Goal: Task Accomplishment & Management: Use online tool/utility

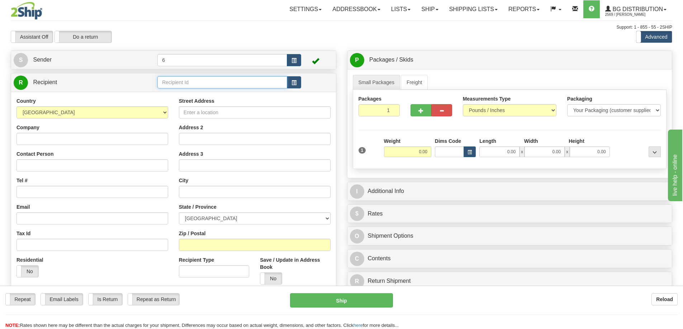
click at [186, 81] on input "text" at bounding box center [222, 82] width 130 height 12
click at [200, 97] on div "41010" at bounding box center [220, 95] width 123 height 8
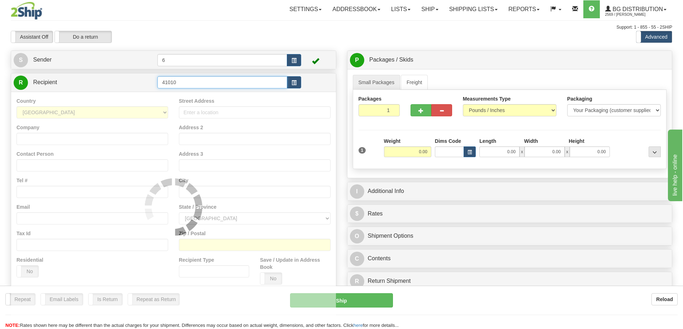
type input "41010"
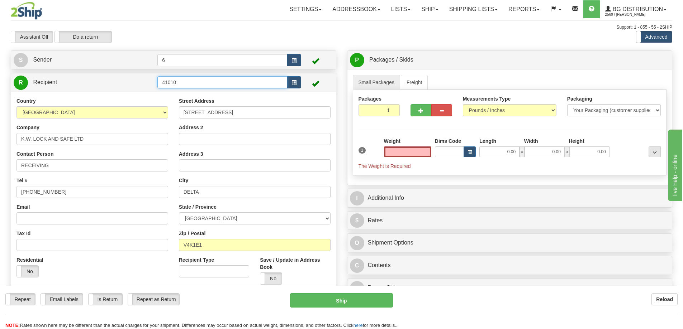
type input "0.00"
click at [195, 85] on input "41010" at bounding box center [222, 82] width 130 height 12
click at [194, 94] on div "41010 - NICK" at bounding box center [220, 95] width 123 height 8
type input "41010 - NICK"
type input "6"
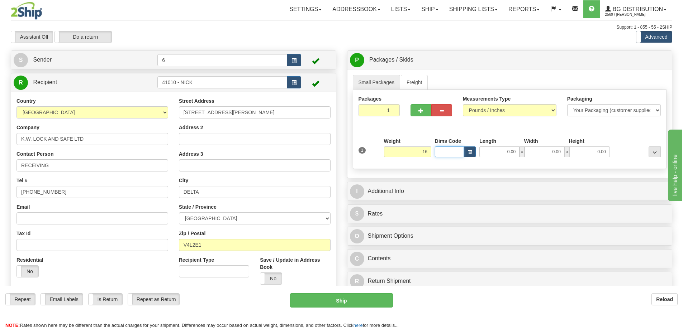
type input "16.00"
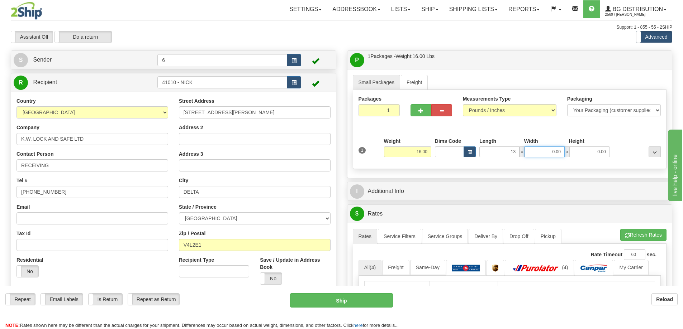
type input "13.00"
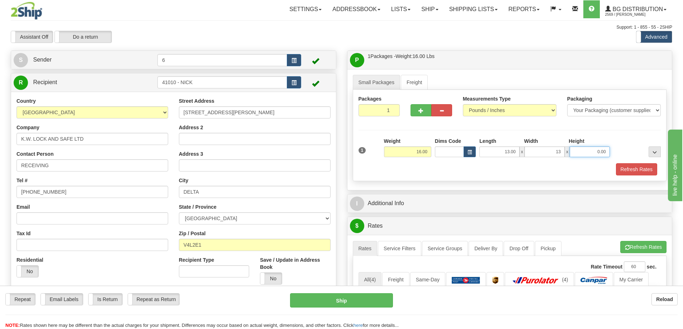
type input "13.00"
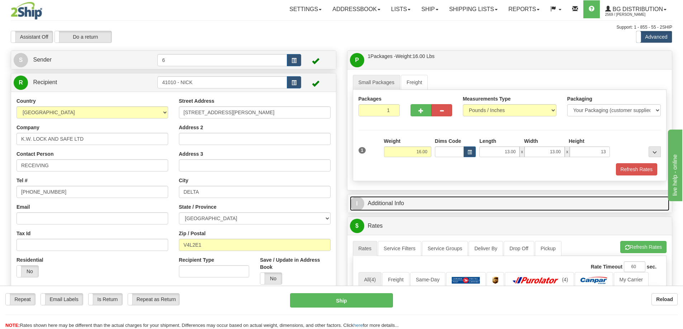
type input "13.00"
click at [395, 204] on link "I Additional Info" at bounding box center [510, 203] width 320 height 15
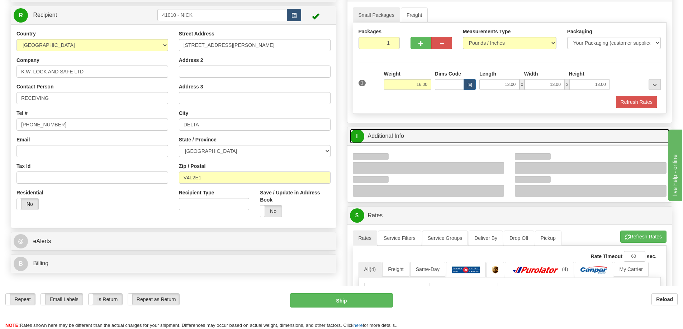
scroll to position [72, 0]
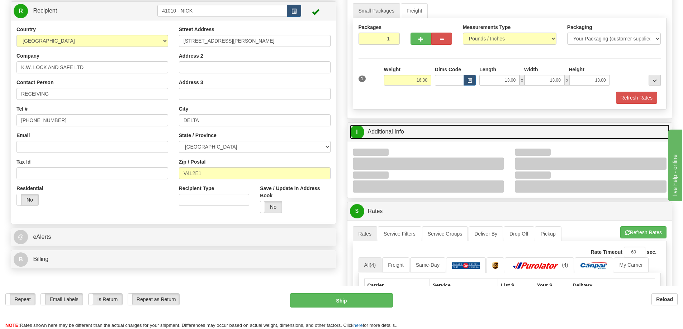
click at [459, 137] on link "I Additional Info" at bounding box center [510, 132] width 320 height 15
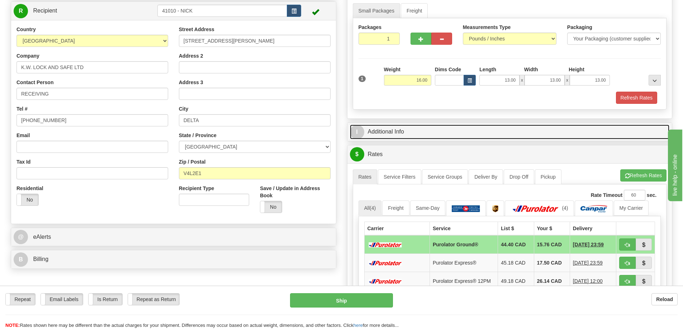
click at [457, 136] on link "I Additional Info" at bounding box center [510, 132] width 320 height 15
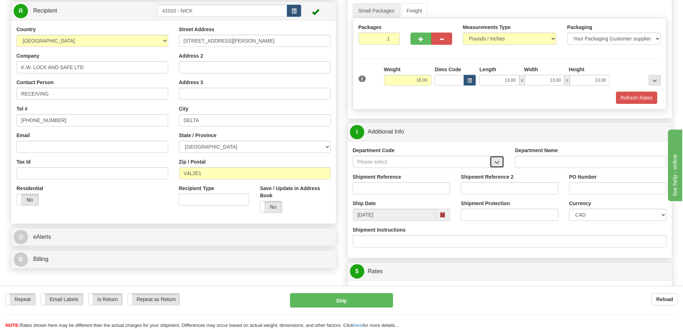
click at [496, 162] on span "button" at bounding box center [496, 162] width 5 height 5
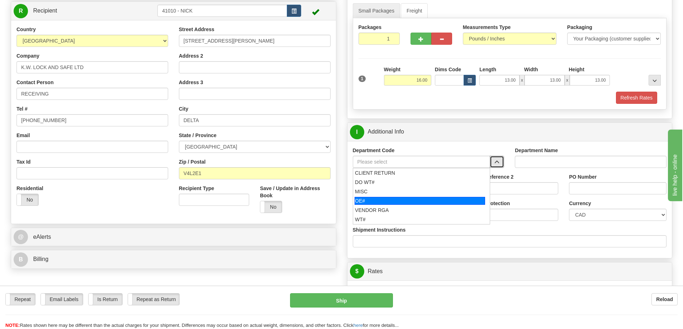
click at [392, 198] on div "OE#" at bounding box center [419, 201] width 130 height 8
type input "OE#"
type input "ORDERS"
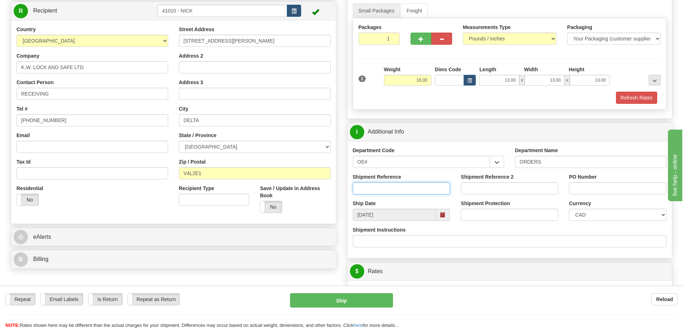
click at [437, 194] on input "Shipment Reference" at bounding box center [401, 188] width 97 height 12
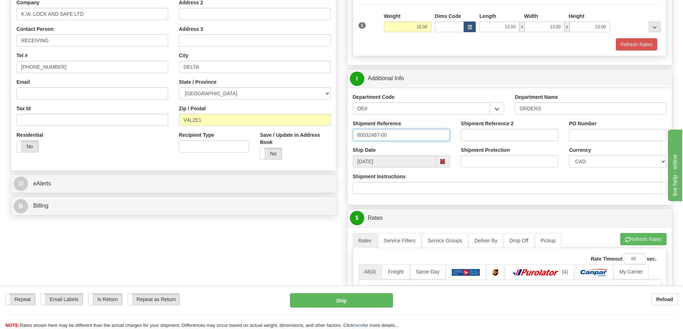
scroll to position [0, 0]
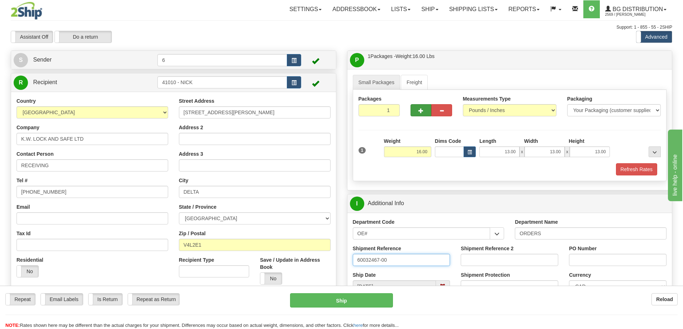
type input "60032467-00"
click at [425, 108] on button "button" at bounding box center [420, 110] width 21 height 12
radio input "true"
type input "2"
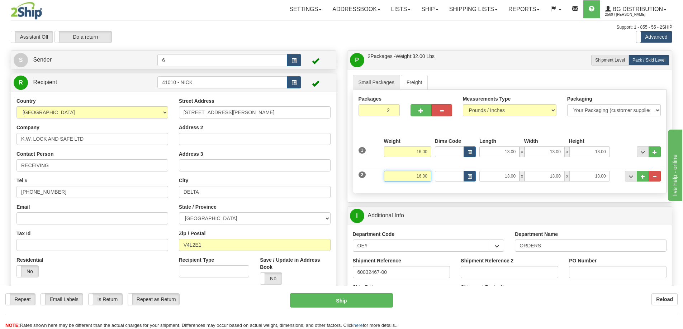
drag, startPoint x: 427, startPoint y: 175, endPoint x: 418, endPoint y: 174, distance: 9.4
click at [415, 175] on input "16.00" at bounding box center [407, 176] width 47 height 11
type input "41.00"
type input "21.00"
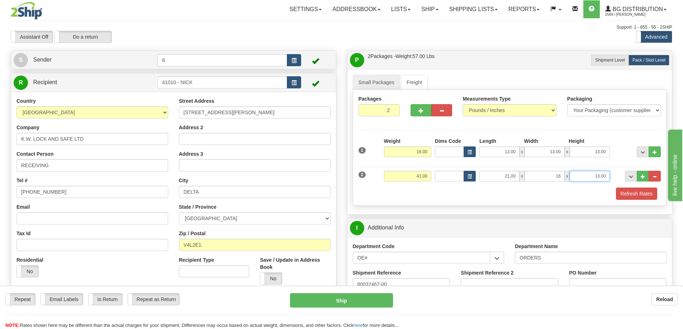
type input "16.00"
type input "10.00"
click at [390, 201] on div "Packages 2 2 Measurements Type" at bounding box center [510, 148] width 314 height 116
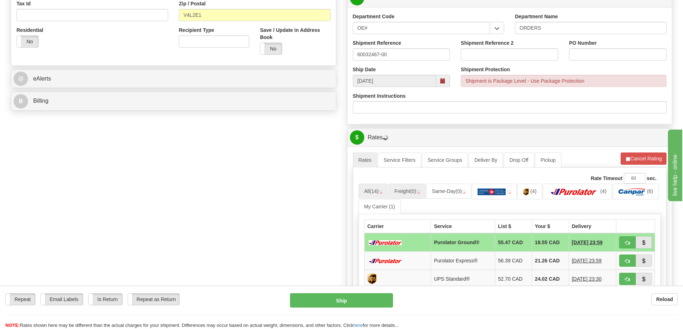
scroll to position [251, 0]
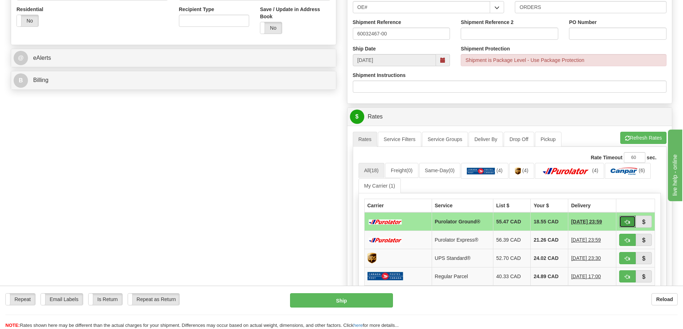
click at [625, 223] on span "button" at bounding box center [627, 222] width 5 height 5
type input "260"
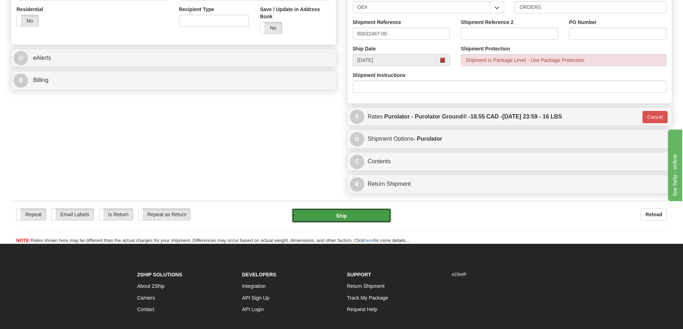
click at [354, 216] on button "Ship" at bounding box center [341, 216] width 99 height 14
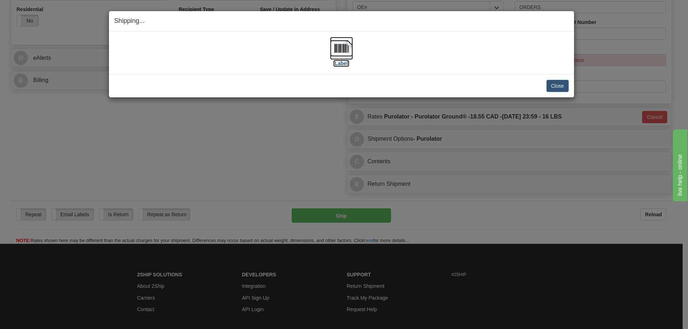
click at [343, 49] on img at bounding box center [341, 48] width 23 height 23
click at [557, 82] on button "Close" at bounding box center [558, 86] width 22 height 12
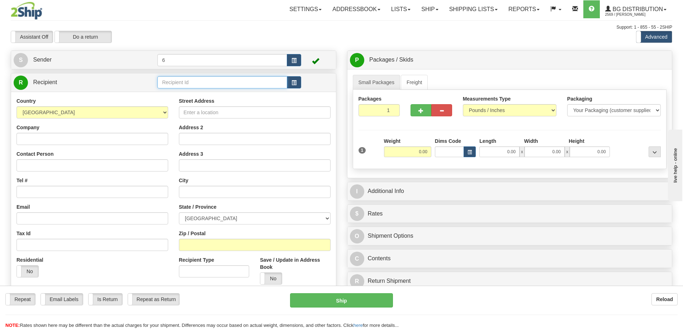
click at [181, 84] on input "text" at bounding box center [222, 82] width 130 height 12
click at [199, 96] on div "43029" at bounding box center [220, 95] width 123 height 8
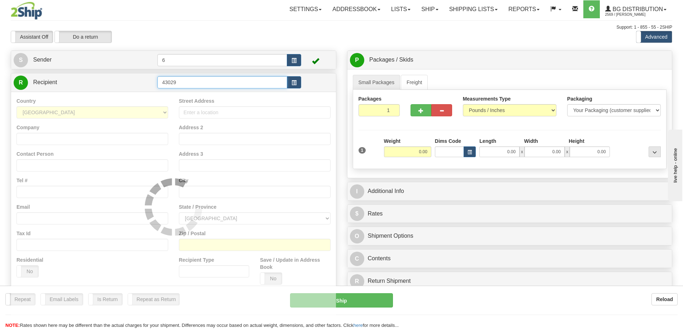
type input "43029"
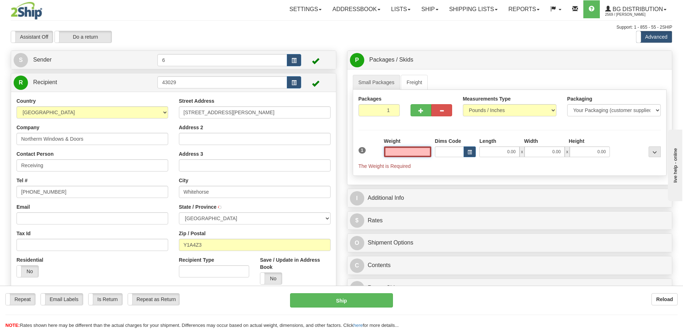
type input "WHITEHORSE"
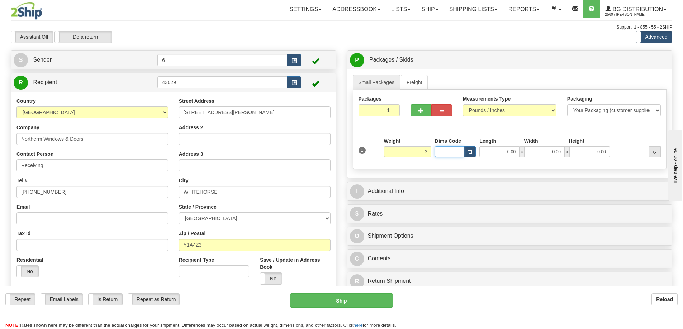
type input "2.00"
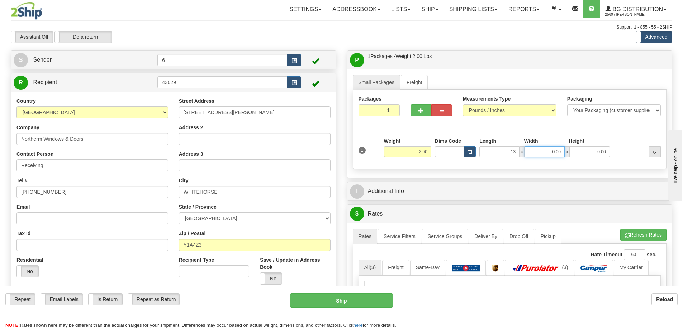
type input "13.00"
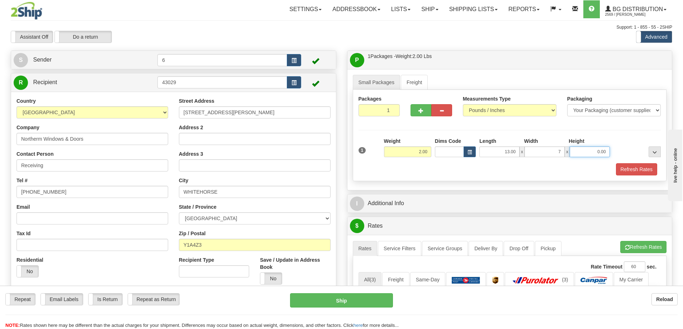
type input "7.00"
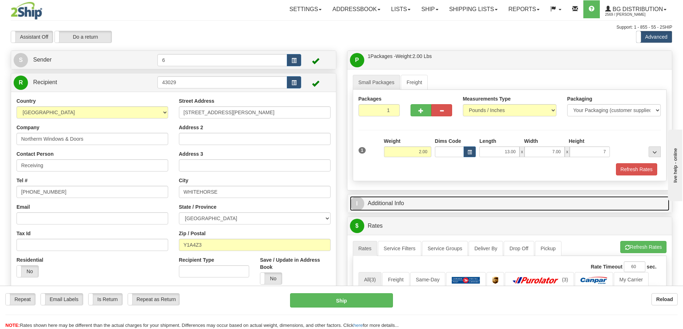
type input "7.00"
click at [401, 201] on link "I Additional Info" at bounding box center [510, 203] width 320 height 15
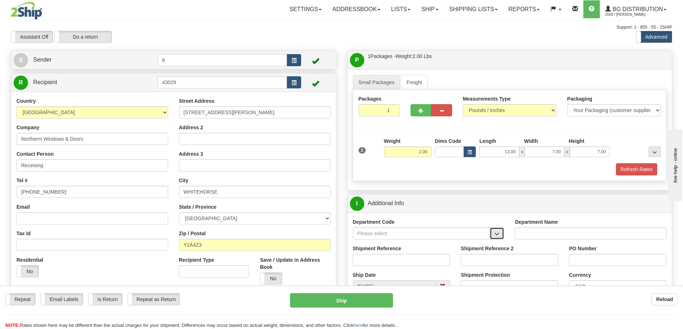
click at [496, 239] on button "button" at bounding box center [497, 234] width 14 height 12
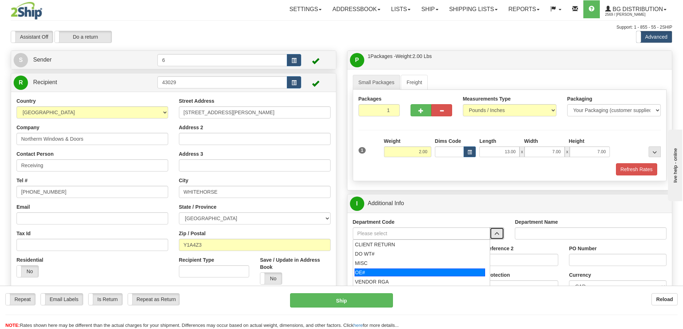
click at [393, 272] on div "OE#" at bounding box center [419, 273] width 130 height 8
type input "OE#"
type input "ORDERS"
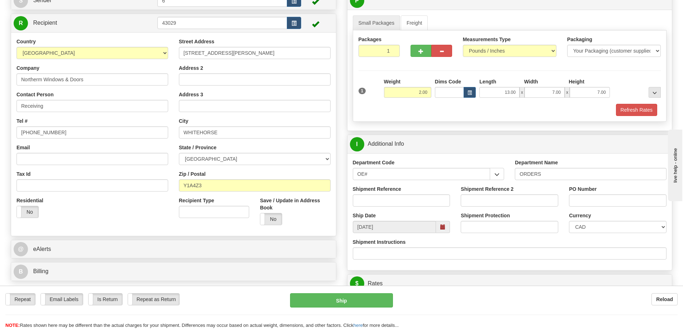
scroll to position [72, 0]
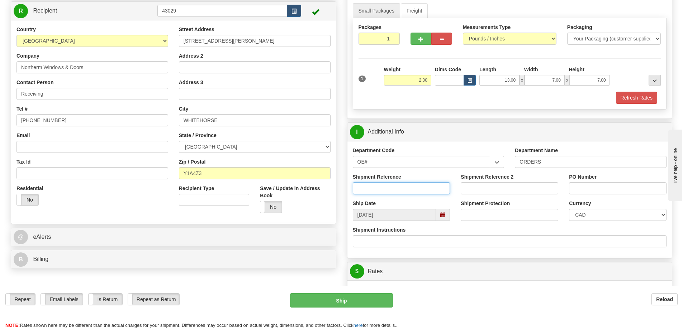
click at [401, 189] on input "Shipment Reference" at bounding box center [401, 188] width 97 height 12
type input "60030494-00"
click at [620, 192] on input "PO Number" at bounding box center [617, 188] width 97 height 12
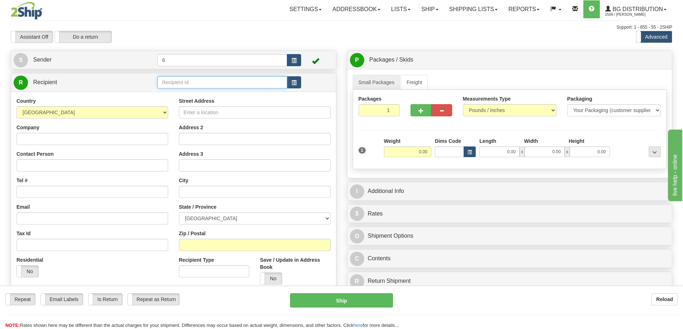
click at [236, 87] on input "text" at bounding box center [222, 82] width 130 height 12
click at [187, 98] on div "44001" at bounding box center [220, 95] width 123 height 8
type input "44001"
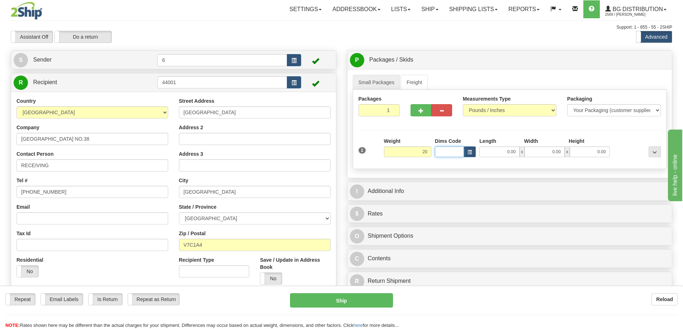
type input "20.00"
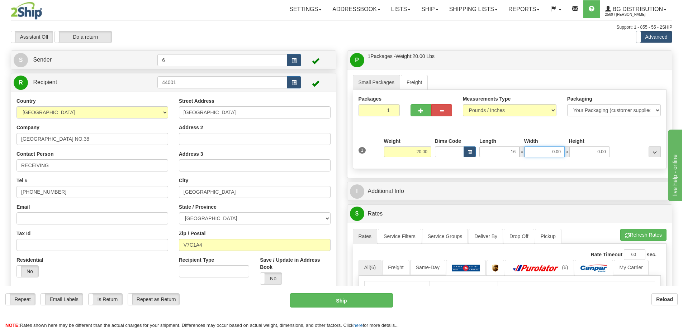
type input "16.00"
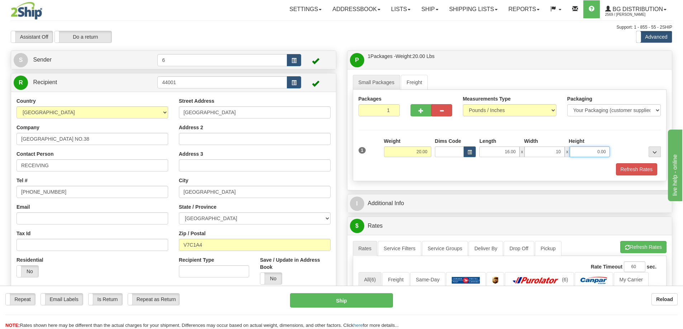
type input "10.00"
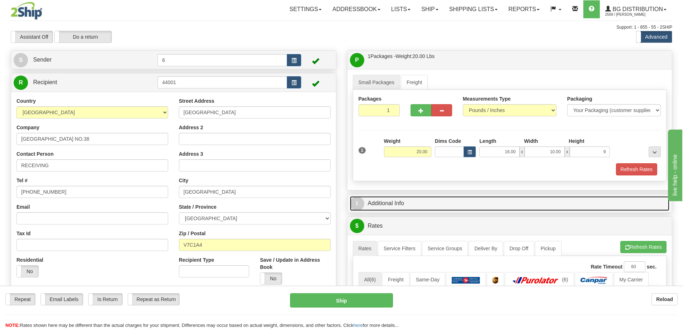
type input "9.00"
click at [450, 208] on link "I Additional Info" at bounding box center [510, 203] width 320 height 15
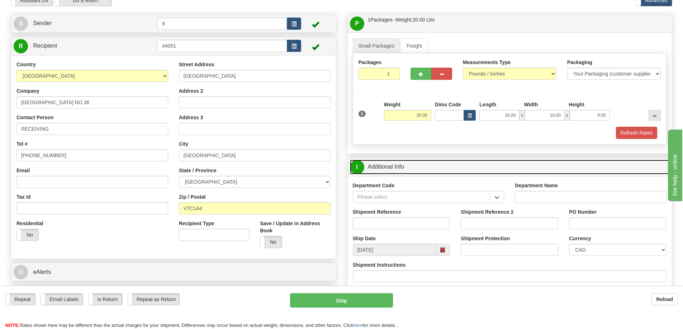
scroll to position [72, 0]
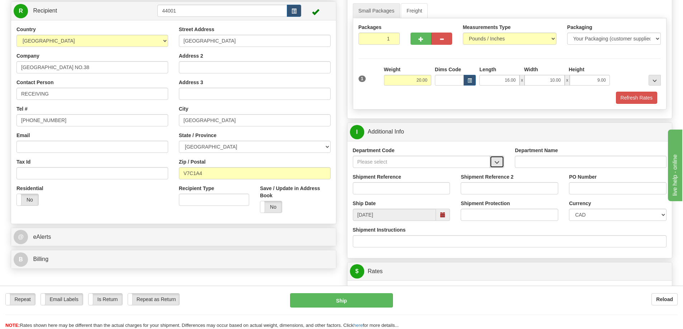
click at [500, 164] on button "button" at bounding box center [497, 162] width 14 height 12
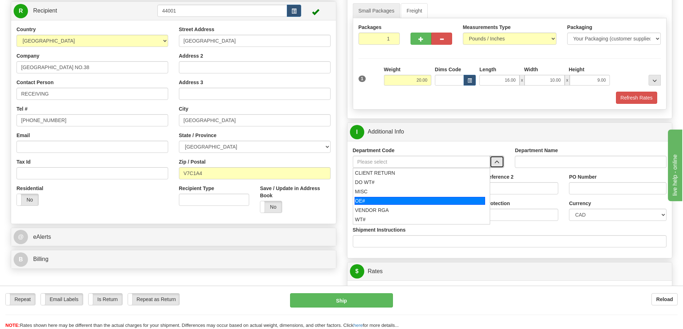
click at [380, 201] on div "OE#" at bounding box center [419, 201] width 130 height 8
type input "OE#"
type input "ORDERS"
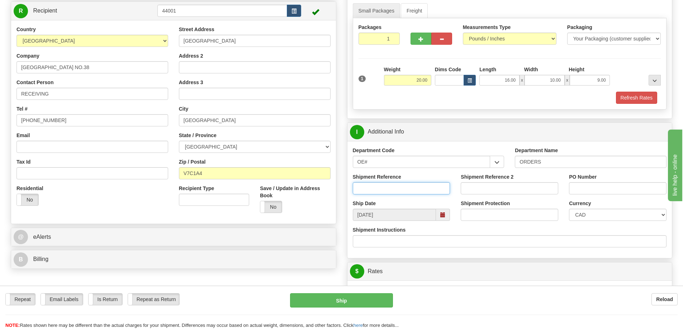
click at [389, 191] on input "Shipment Reference" at bounding box center [401, 188] width 97 height 12
type input "60032468-00"
click at [621, 187] on input "PO Number" at bounding box center [617, 188] width 97 height 12
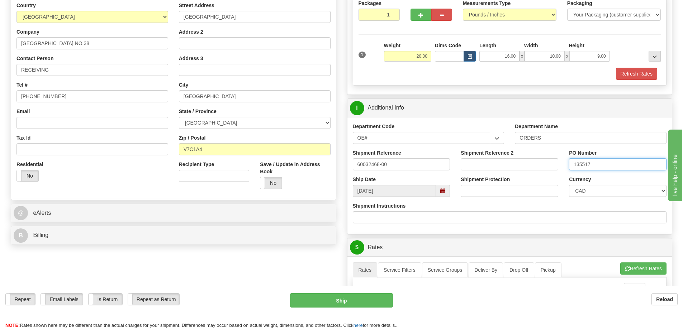
scroll to position [108, 0]
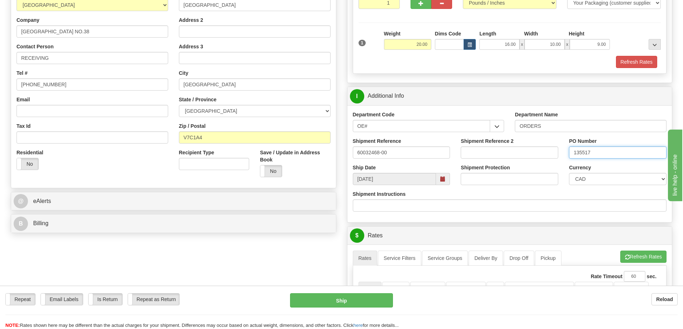
click at [573, 153] on input "135517" at bounding box center [617, 153] width 97 height 12
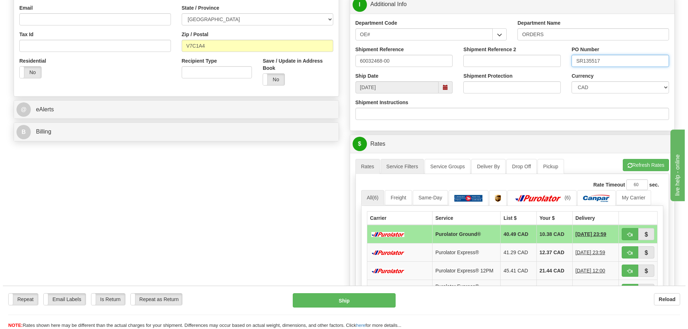
scroll to position [215, 0]
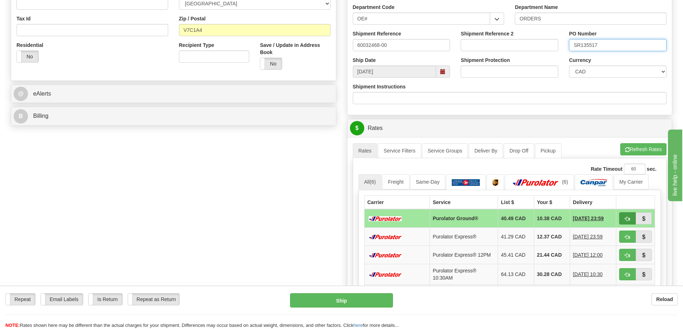
type input "SR135517"
click at [625, 219] on span "button" at bounding box center [627, 219] width 5 height 5
type input "260"
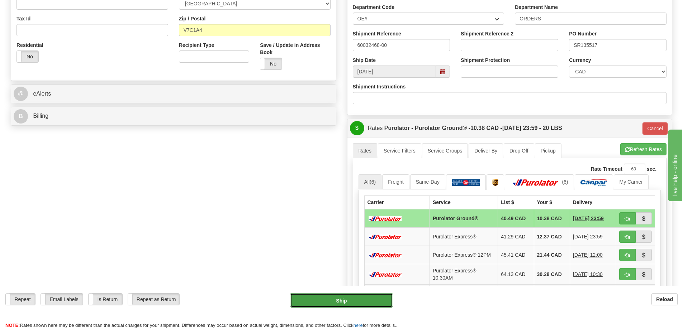
click at [353, 297] on button "Ship" at bounding box center [341, 301] width 103 height 14
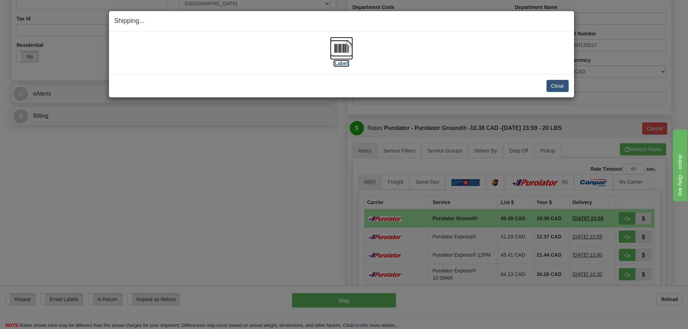
click at [342, 51] on img at bounding box center [341, 48] width 23 height 23
click at [345, 53] on img at bounding box center [341, 48] width 23 height 23
click at [558, 83] on button "Close" at bounding box center [558, 86] width 22 height 12
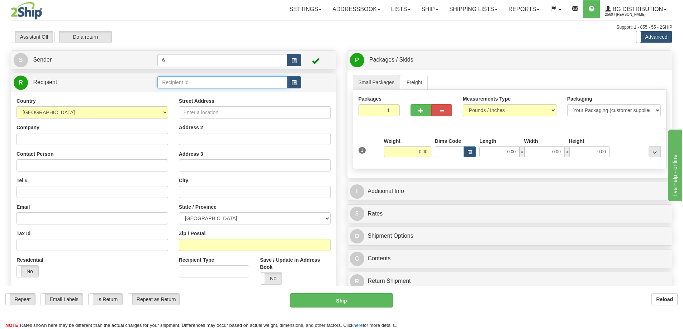
click at [235, 80] on input "text" at bounding box center [222, 82] width 130 height 12
click at [201, 103] on div "46024 - SUMMIT" at bounding box center [220, 104] width 123 height 8
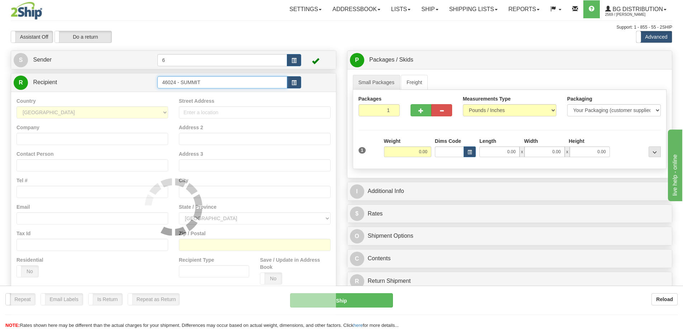
type input "46024 - SUMMIT"
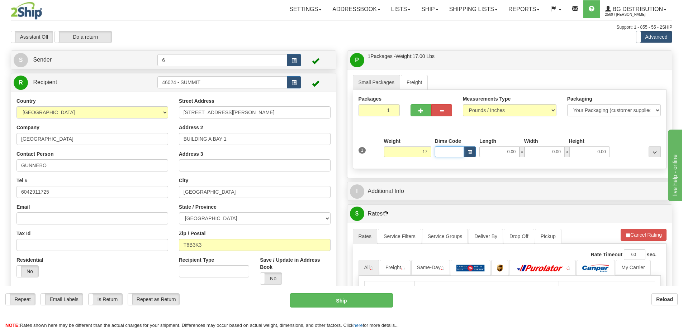
type input "17.00"
type input "41.00"
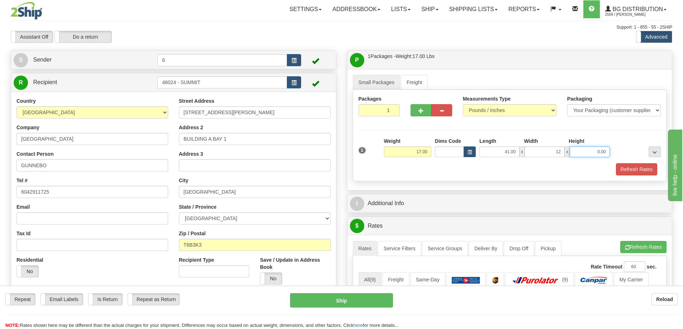
type input "12.00"
type input "7.00"
click at [421, 107] on button "button" at bounding box center [420, 110] width 21 height 12
radio input "true"
type input "2"
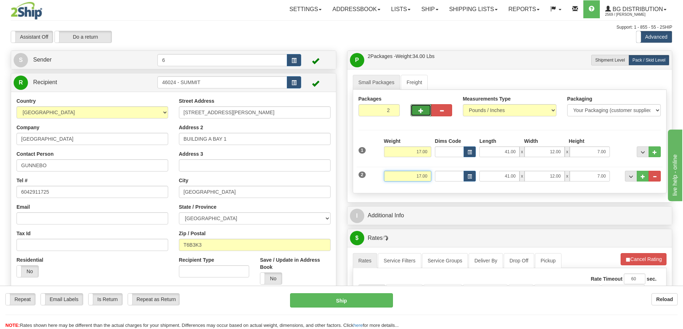
click at [425, 177] on input "17.00" at bounding box center [407, 176] width 47 height 11
type input "10.00"
type input "19.00"
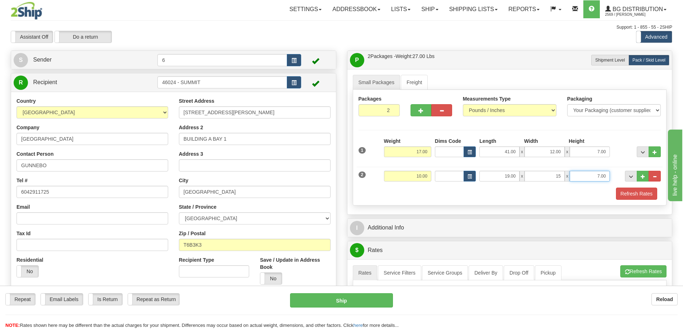
type input "15.00"
type input "7.00"
click at [389, 207] on div "Small Packages Freight Packages 2 2 Measurements Type" at bounding box center [509, 142] width 325 height 146
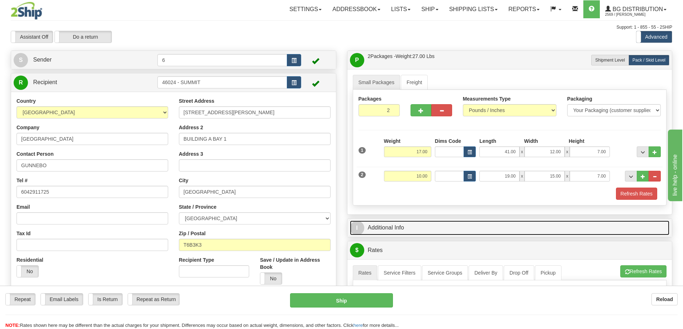
click at [392, 234] on link "I Additional Info" at bounding box center [510, 228] width 320 height 15
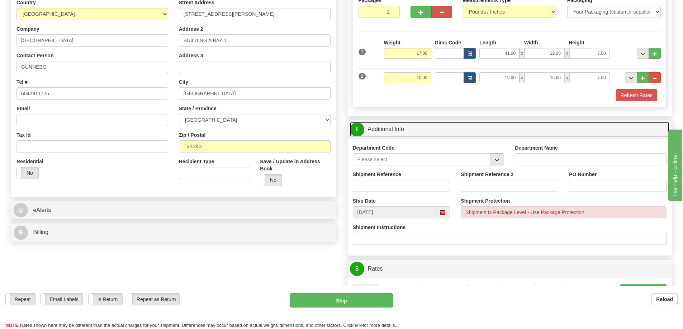
scroll to position [108, 0]
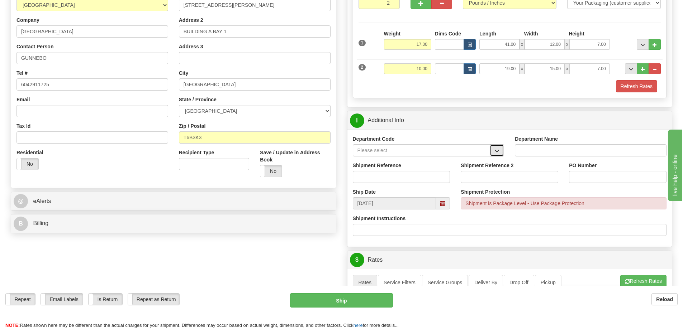
click at [499, 148] on button "button" at bounding box center [497, 150] width 14 height 12
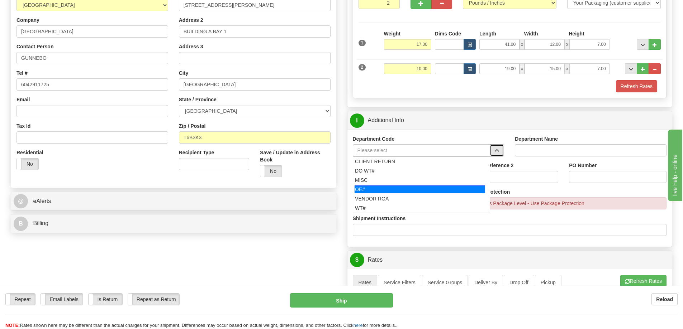
click at [420, 187] on div "OE#" at bounding box center [419, 190] width 130 height 8
type input "OE#"
type input "ORDERS"
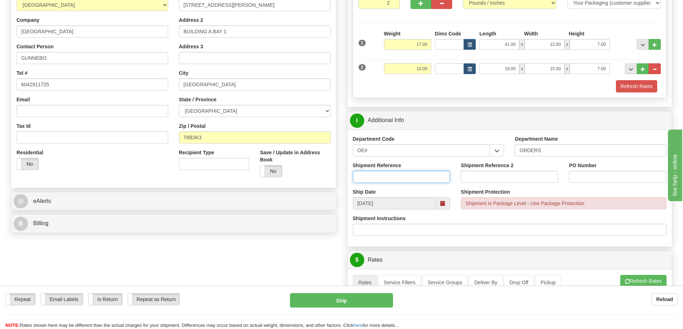
click at [422, 179] on input "Shipment Reference" at bounding box center [401, 177] width 97 height 12
type input "60032441-00"
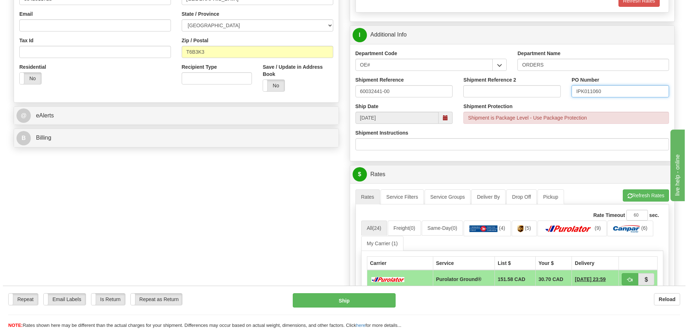
scroll to position [251, 0]
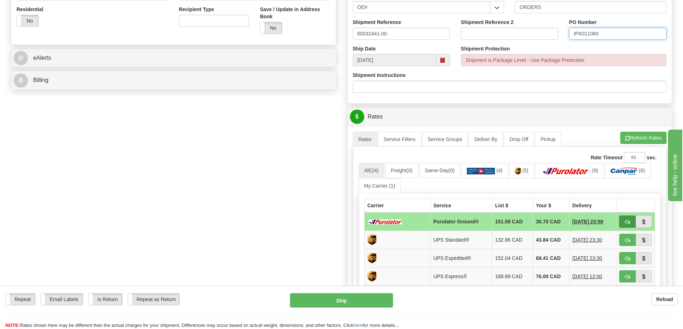
type input "IPK011060"
click at [627, 224] on span "button" at bounding box center [627, 222] width 5 height 5
type input "260"
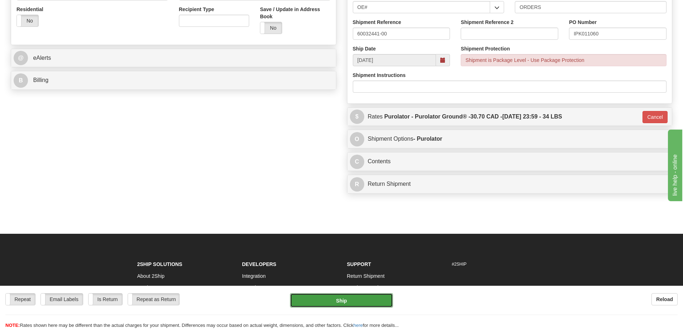
click at [350, 299] on button "Ship" at bounding box center [341, 301] width 103 height 14
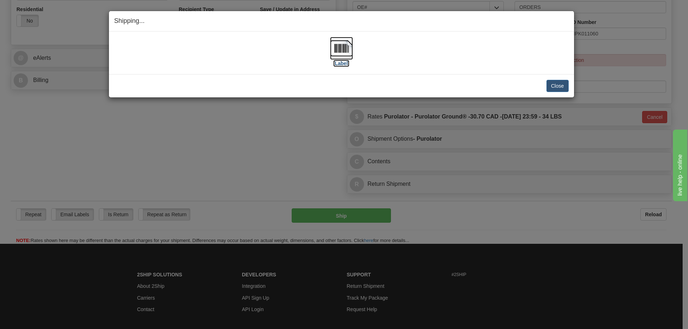
click at [345, 49] on img at bounding box center [341, 48] width 23 height 23
click at [558, 87] on button "Close" at bounding box center [558, 86] width 22 height 12
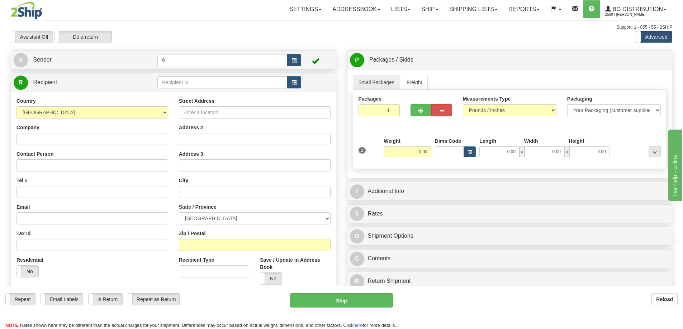
click at [4, 78] on div "Toggle navigation Settings Shipping Preferences Fields Preferences New" at bounding box center [341, 203] width 683 height 407
click at [225, 82] on input "text" at bounding box center [222, 82] width 130 height 12
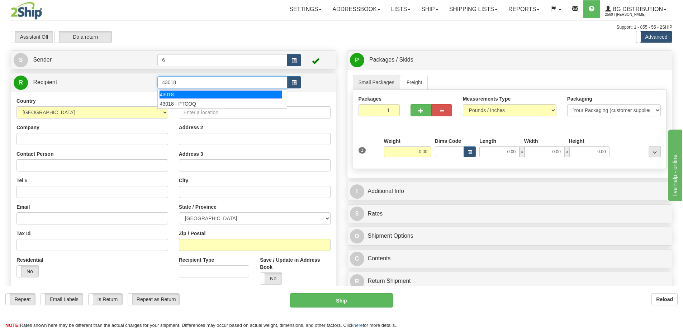
click at [212, 96] on div "43018" at bounding box center [220, 95] width 123 height 8
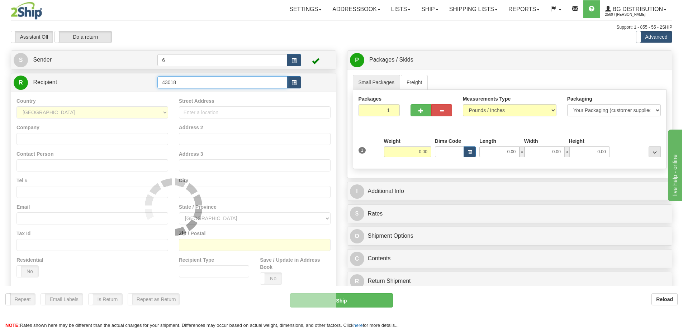
type input "43018"
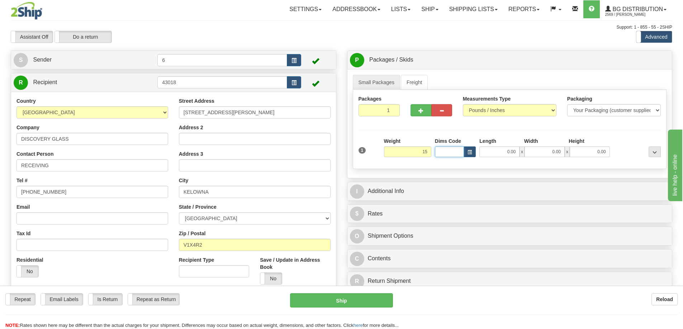
type input "15.00"
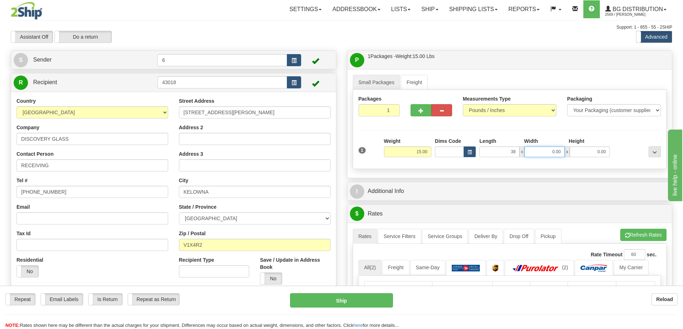
type input "38.00"
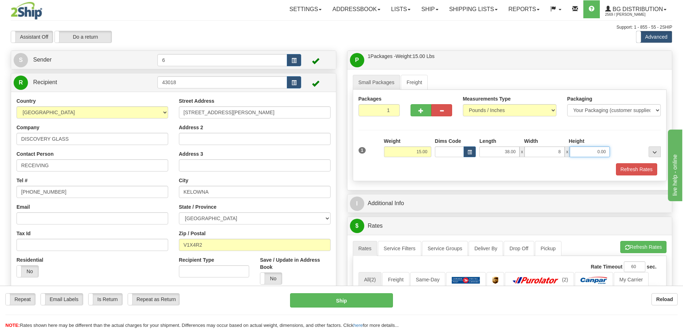
type input "8.00"
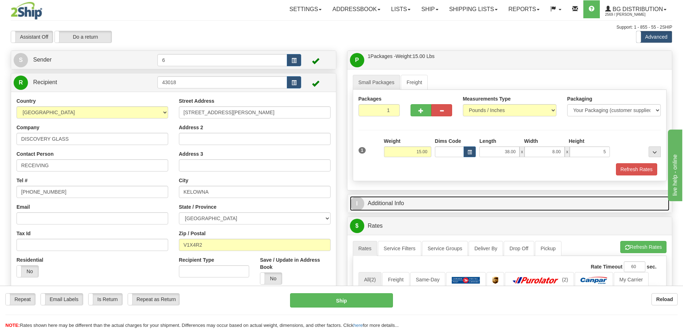
type input "5.00"
click at [429, 205] on link "I Additional Info" at bounding box center [510, 203] width 320 height 15
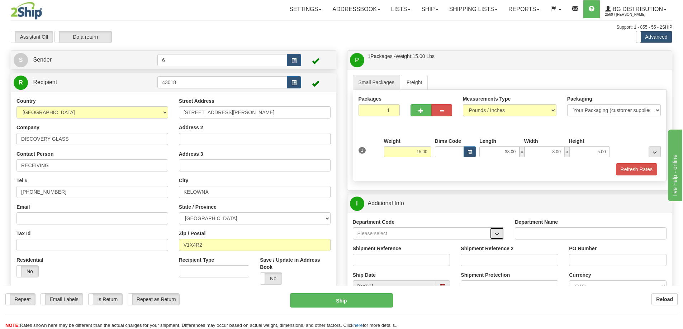
click at [500, 235] on button "button" at bounding box center [497, 234] width 14 height 12
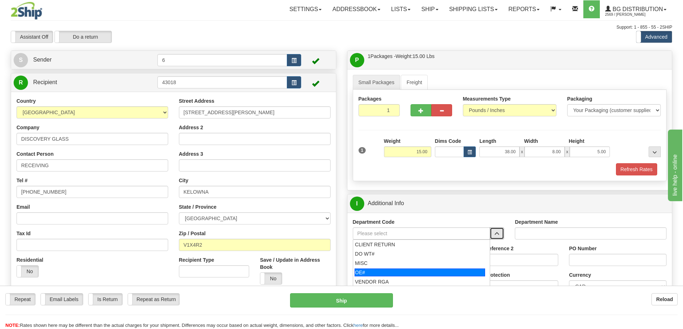
click at [378, 275] on div "OE#" at bounding box center [419, 273] width 130 height 8
type input "OE#"
type input "ORDERS"
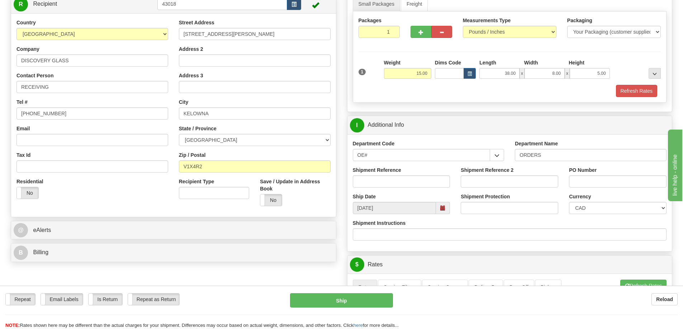
scroll to position [108, 0]
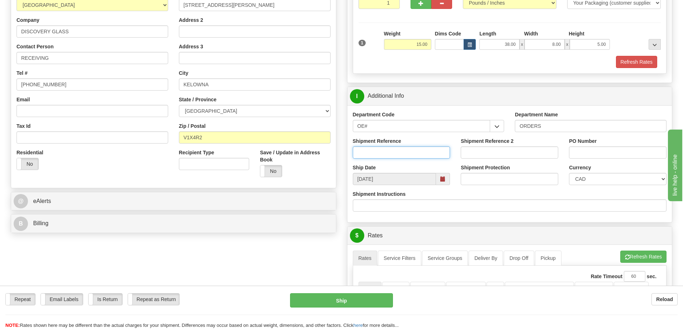
click at [402, 151] on input "Shipment Reference" at bounding box center [401, 153] width 97 height 12
type input "60030996-00"
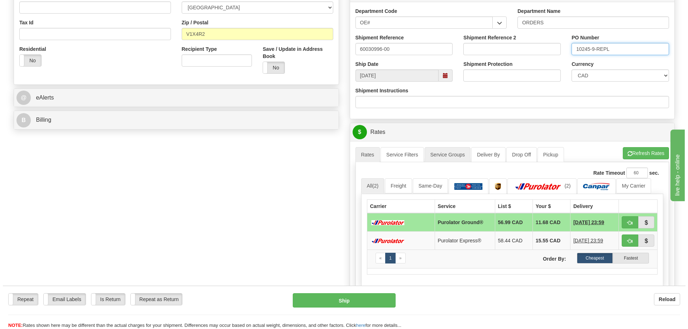
scroll to position [215, 0]
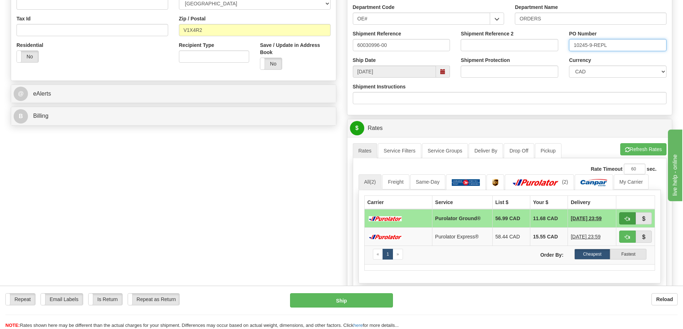
type input "10245-9-REPL"
drag, startPoint x: 630, startPoint y: 219, endPoint x: 624, endPoint y: 221, distance: 6.7
click at [630, 219] on button "button" at bounding box center [627, 219] width 16 height 12
type input "260"
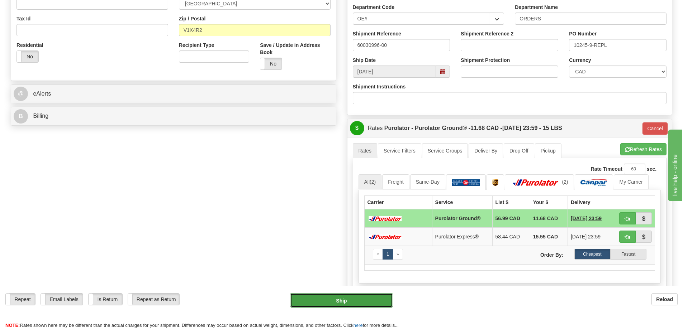
click at [360, 299] on button "Ship" at bounding box center [341, 301] width 103 height 14
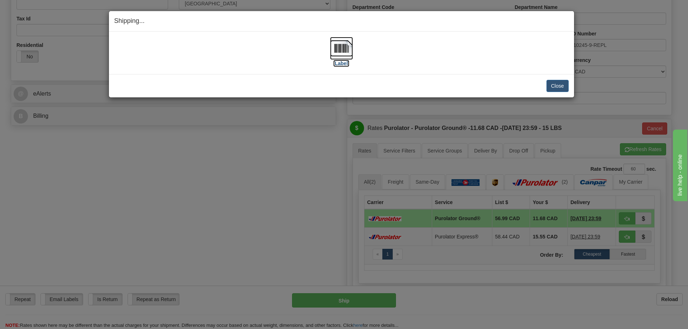
click at [347, 42] on img at bounding box center [341, 48] width 23 height 23
click at [556, 88] on button "Close" at bounding box center [558, 86] width 22 height 12
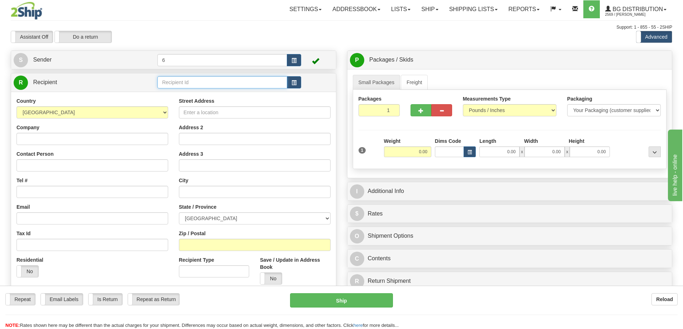
click at [186, 86] on input "text" at bounding box center [222, 82] width 130 height 12
click at [171, 93] on div "43000" at bounding box center [220, 95] width 123 height 8
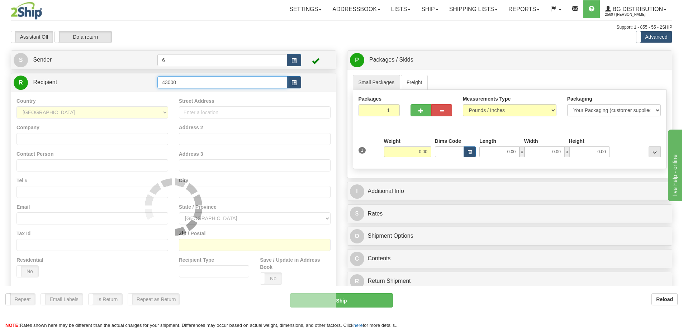
type input "43000"
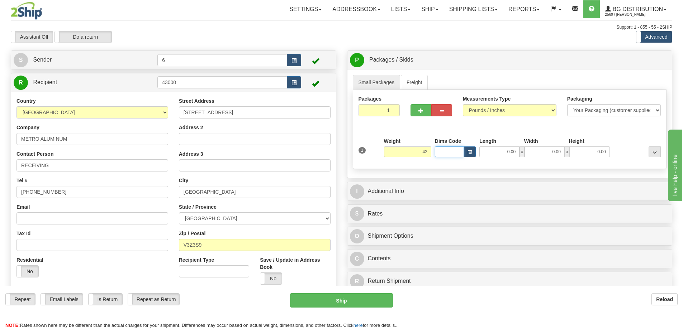
type input "42.00"
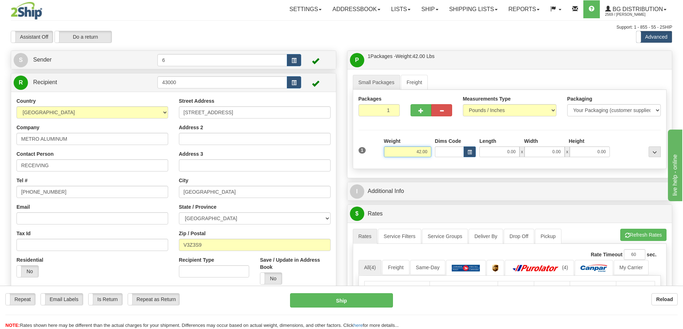
drag, startPoint x: 428, startPoint y: 153, endPoint x: 350, endPoint y: 155, distance: 78.2
click at [353, 156] on div "Packages 1 1 Measurements Type" at bounding box center [510, 129] width 314 height 79
type input "36.00"
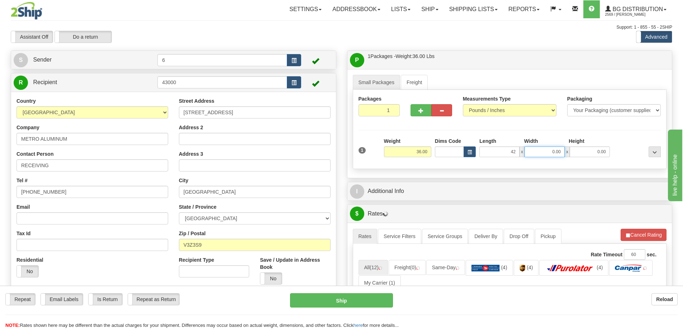
type input "42.00"
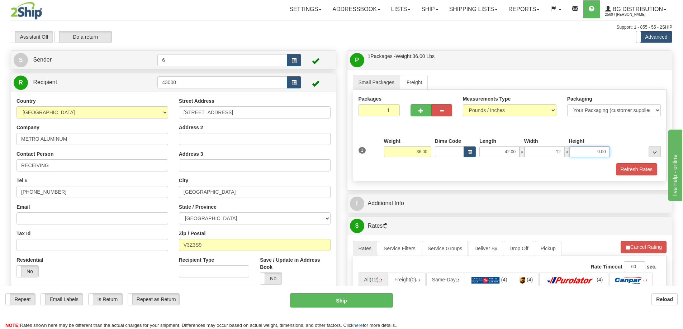
type input "12.00"
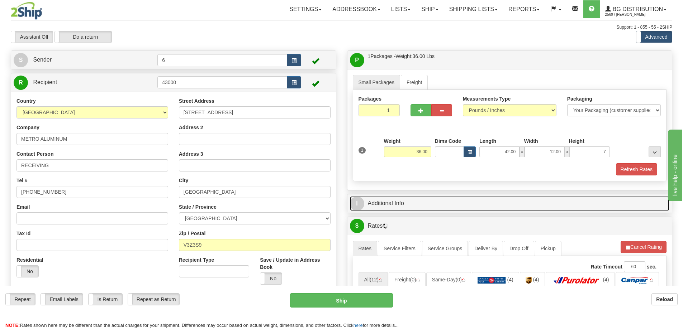
type input "7.00"
click at [415, 199] on link "I Additional Info" at bounding box center [510, 203] width 320 height 15
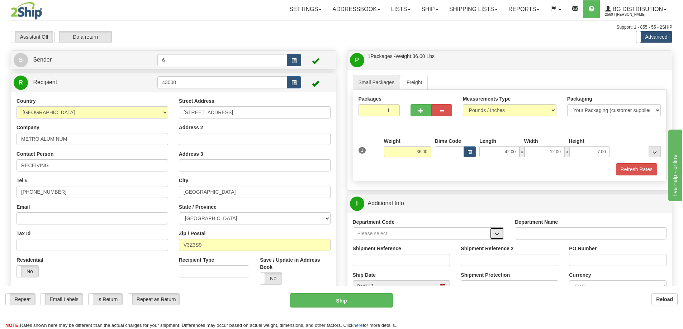
click at [499, 239] on button "button" at bounding box center [497, 234] width 14 height 12
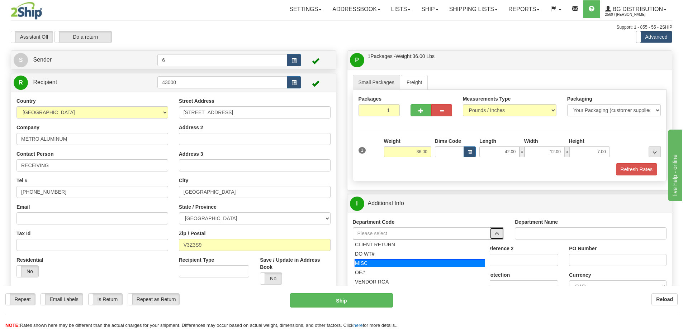
scroll to position [36, 0]
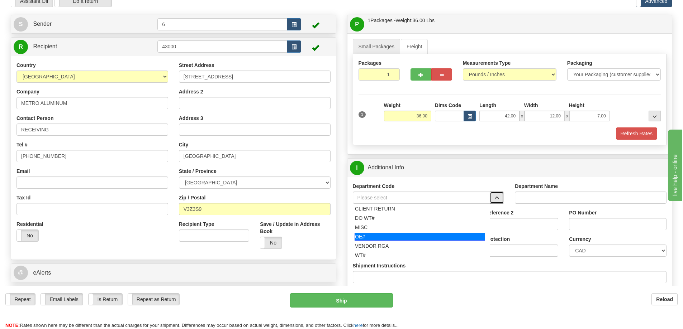
click at [397, 238] on div "OE#" at bounding box center [419, 237] width 130 height 8
type input "OE#"
type input "ORDERS"
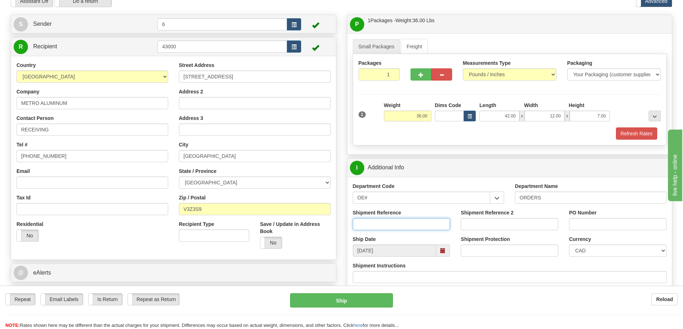
click at [389, 225] on input "Shipment Reference" at bounding box center [401, 224] width 97 height 12
type input "60030703-00"
click at [581, 221] on input "PO Number" at bounding box center [617, 224] width 97 height 12
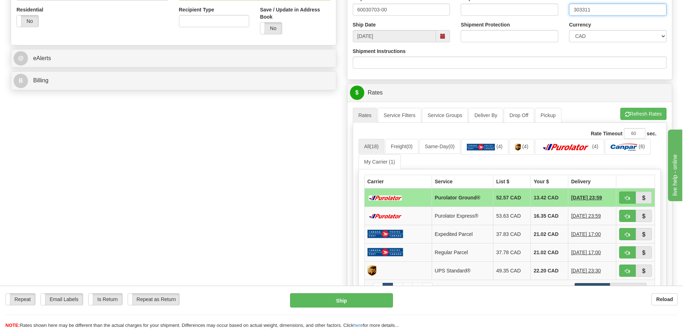
scroll to position [251, 0]
type input "303311"
drag, startPoint x: 630, startPoint y: 195, endPoint x: 626, endPoint y: 190, distance: 6.7
click at [630, 195] on button "button" at bounding box center [627, 197] width 16 height 12
type input "260"
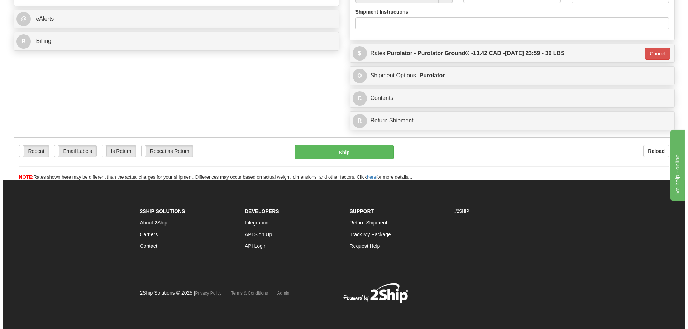
scroll to position [313, 0]
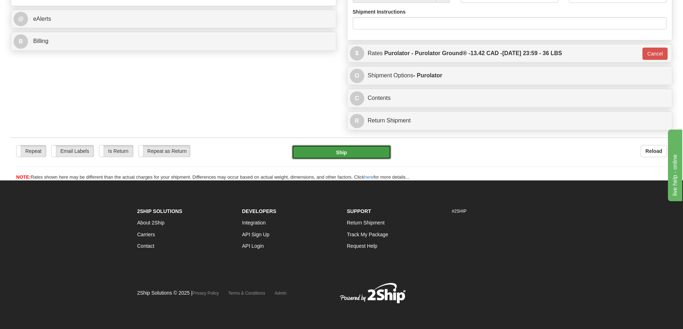
click at [382, 145] on button "Ship" at bounding box center [341, 152] width 99 height 14
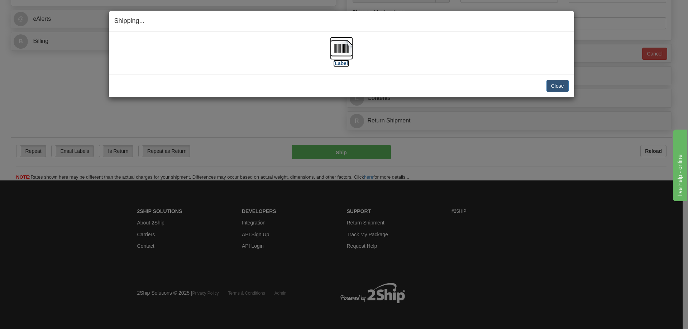
click at [348, 50] on img at bounding box center [341, 48] width 23 height 23
click at [561, 86] on button "Close" at bounding box center [558, 86] width 22 height 12
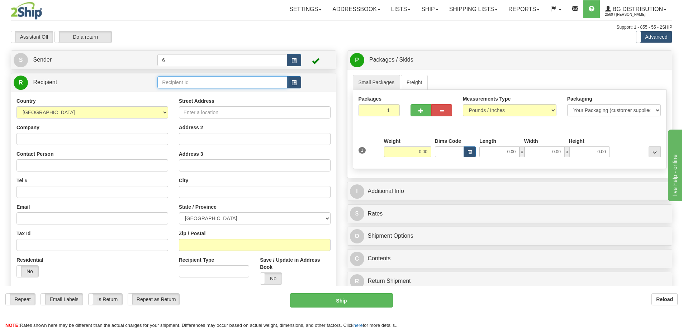
click at [222, 84] on input "text" at bounding box center [222, 82] width 130 height 12
click at [204, 90] on ul "910128" at bounding box center [222, 95] width 130 height 10
click at [200, 92] on div "910128" at bounding box center [220, 95] width 123 height 8
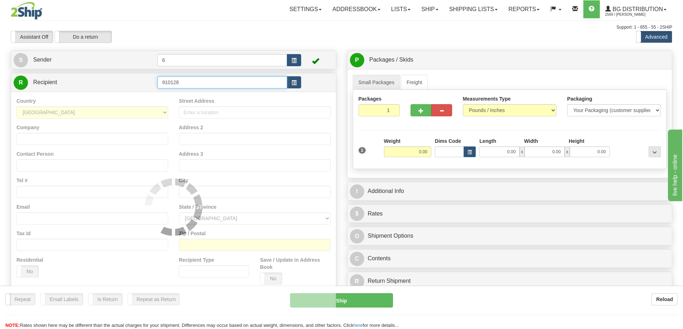
type input "910128"
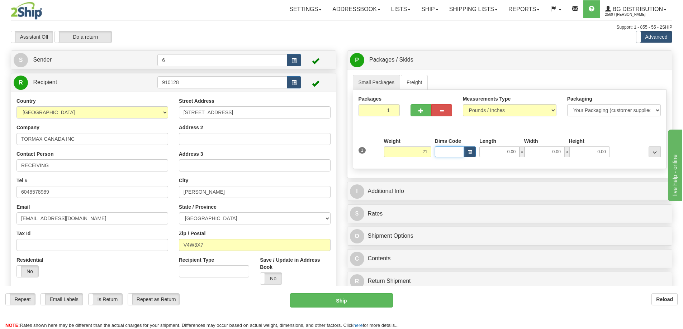
type input "21.00"
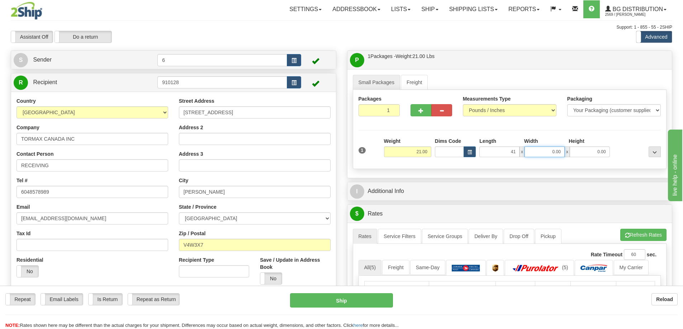
type input "41.00"
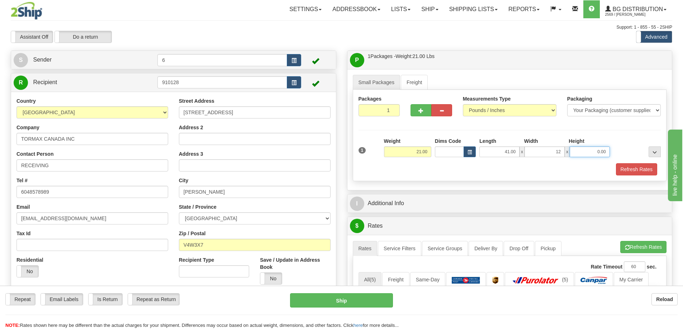
type input "12.00"
click button "Delete" at bounding box center [0, 0] width 0 height 0
type input "7.00"
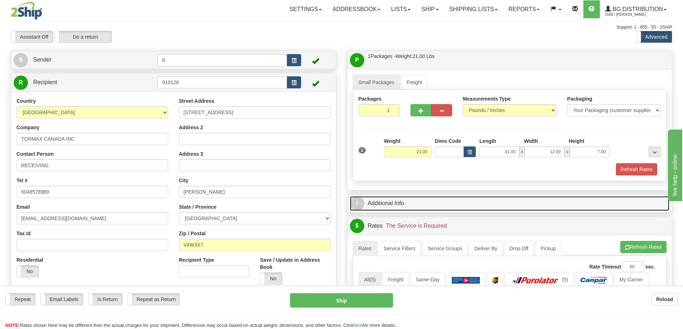
click at [387, 204] on link "I Additional Info" at bounding box center [510, 203] width 320 height 15
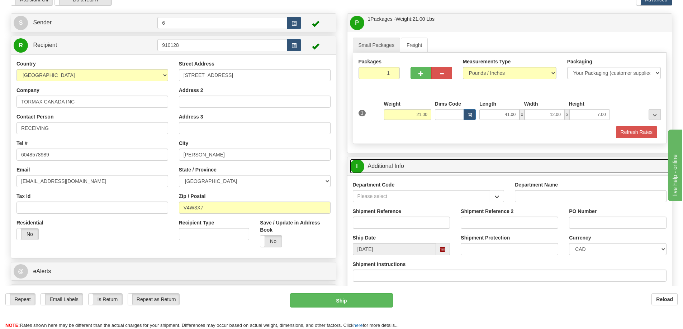
scroll to position [72, 0]
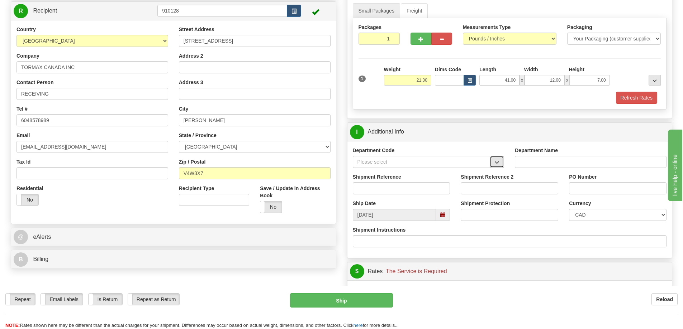
click at [495, 164] on span "button" at bounding box center [496, 162] width 5 height 5
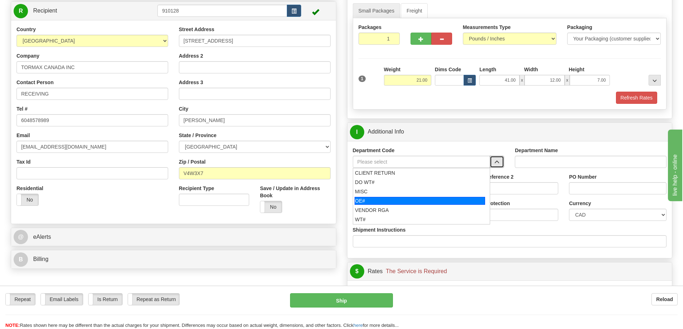
click at [385, 204] on div "OE#" at bounding box center [419, 201] width 130 height 8
type input "OE#"
type input "ORDERS"
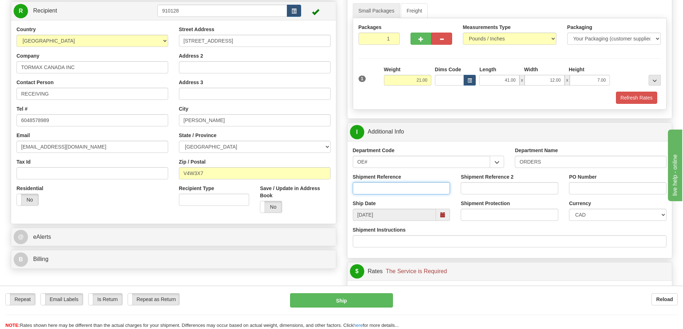
click at [395, 188] on input "Shipment Reference" at bounding box center [401, 188] width 97 height 12
type input "60029533-00"
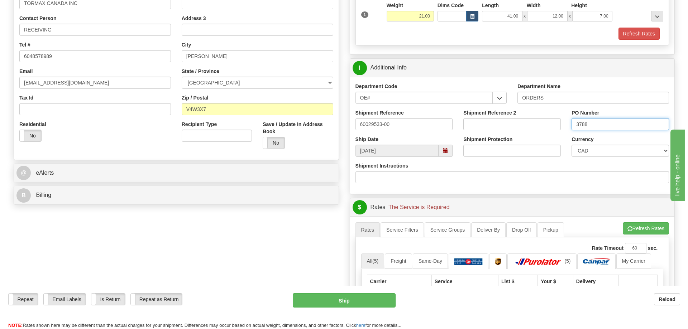
scroll to position [251, 0]
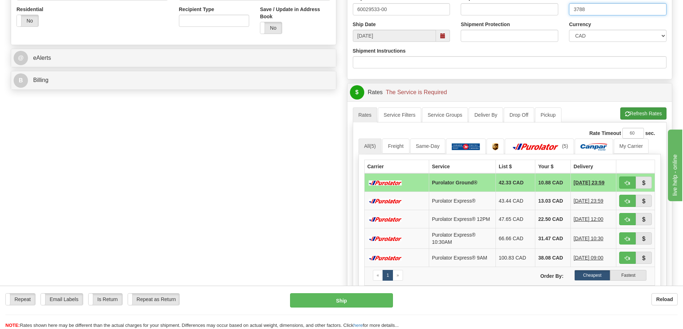
type input "3788"
click at [626, 116] on span "button" at bounding box center [627, 114] width 5 height 5
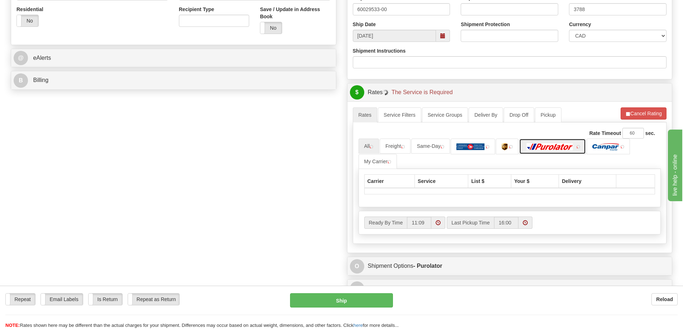
click at [575, 151] on img at bounding box center [550, 146] width 50 height 7
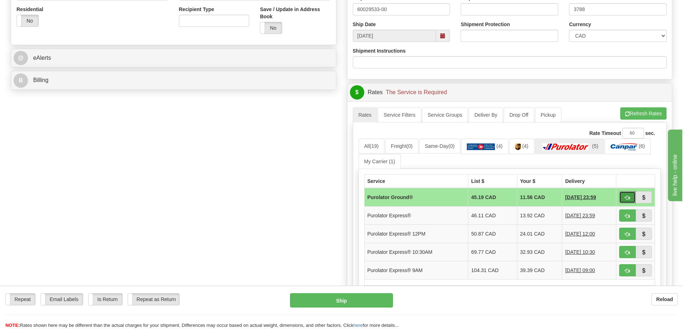
click at [626, 197] on span "button" at bounding box center [627, 198] width 5 height 5
type input "260"
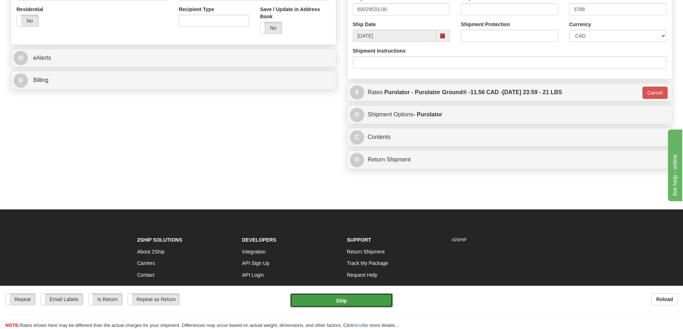
click at [344, 297] on button "Ship" at bounding box center [341, 301] width 103 height 14
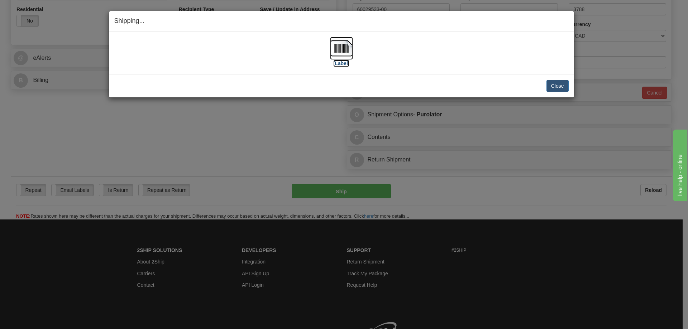
click at [347, 49] on img at bounding box center [341, 48] width 23 height 23
